Goal: Task Accomplishment & Management: Use online tool/utility

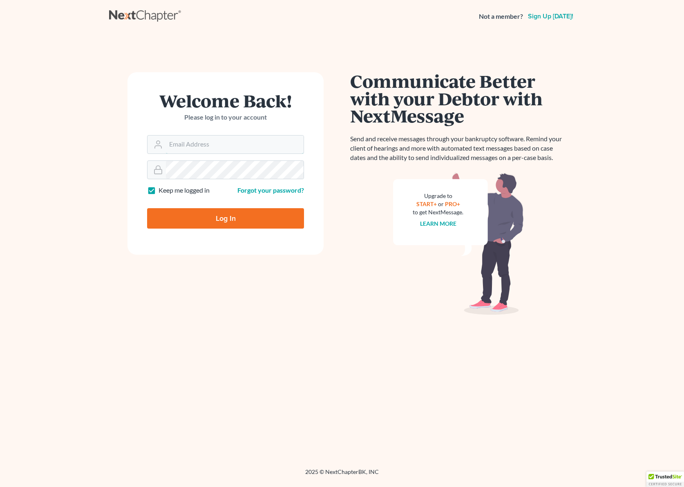
type input "Riedel@sgsllc.com"
click at [215, 218] on input "Log In" at bounding box center [225, 218] width 157 height 20
type input "Thinking..."
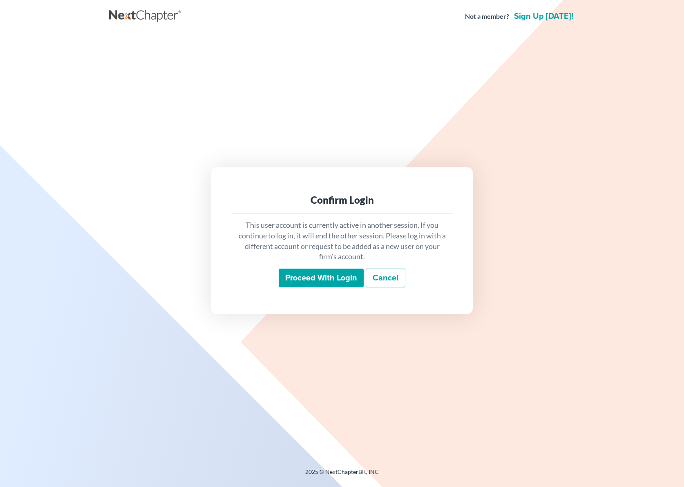
click at [310, 278] on input "Proceed with login" at bounding box center [321, 278] width 85 height 19
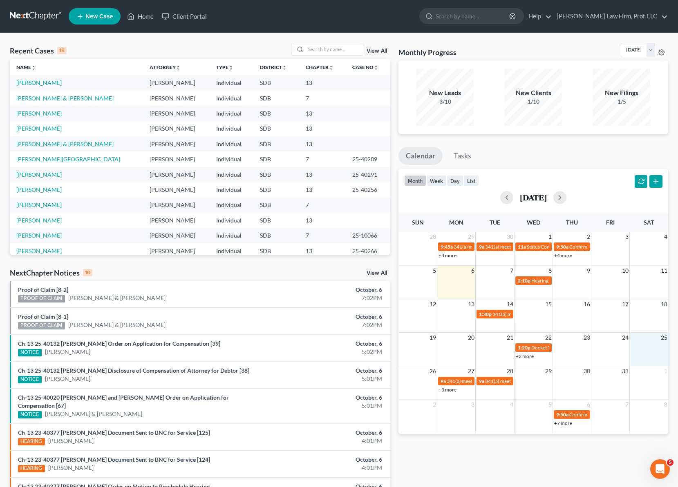
click at [631, 359] on td at bounding box center [649, 352] width 38 height 18
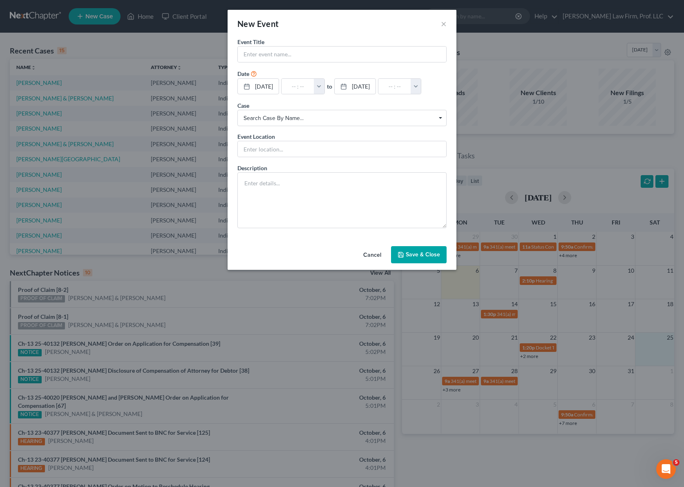
click at [623, 358] on div "New Event × Event Title * Date 10/25/2025 close Date 10/25/2025 Time 12:00 AM c…" at bounding box center [342, 243] width 684 height 487
